Goal: Information Seeking & Learning: Learn about a topic

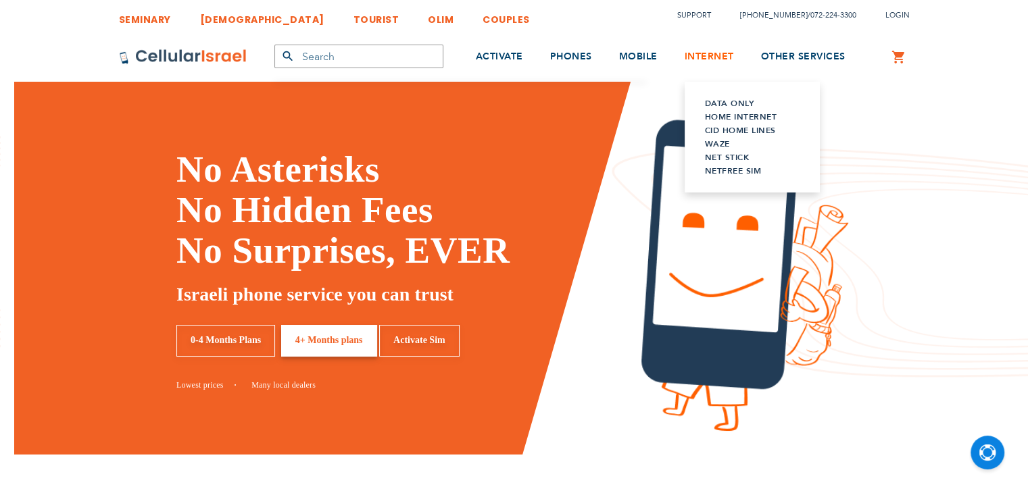
click at [710, 50] on span "INTERNET" at bounding box center [708, 56] width 49 height 13
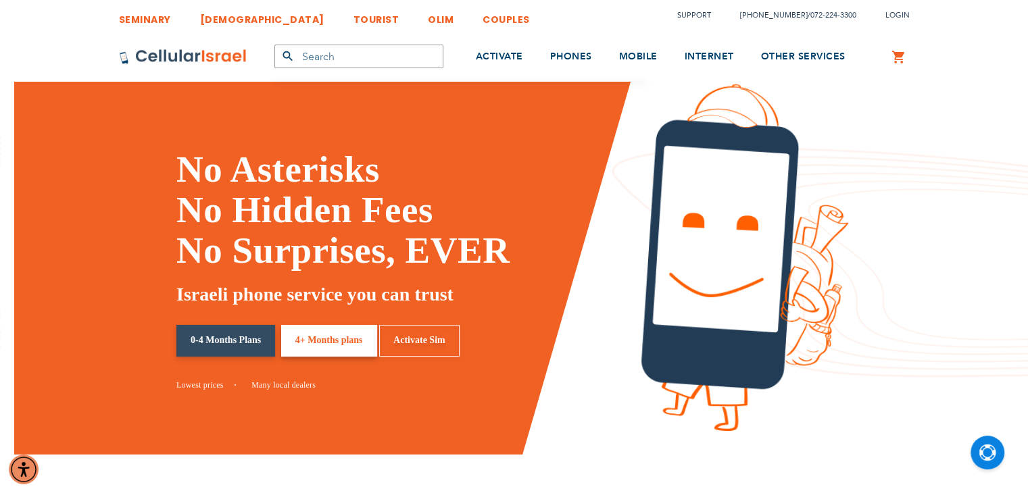
click at [251, 346] on link "0-4 Months Plans" at bounding box center [225, 341] width 99 height 32
